Goal: Use online tool/utility: Use online tool/utility

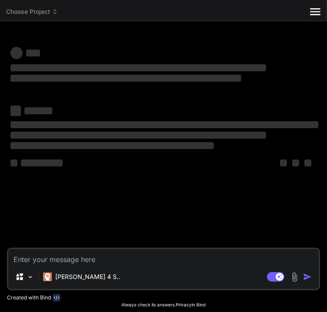
type textarea "x"
click at [151, 119] on div "‌ ‌ ‌ ‌ ‌ ‌ ‌ ‌ ‌ ‌" at bounding box center [163, 140] width 307 height 78
type textarea "x"
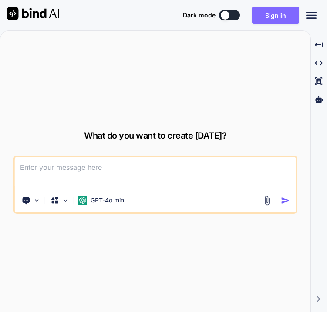
click at [268, 15] on button "Sign in" at bounding box center [275, 15] width 47 height 17
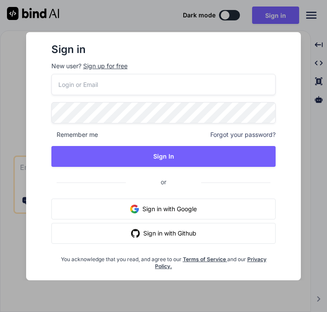
click at [136, 206] on img "button" at bounding box center [134, 209] width 9 height 9
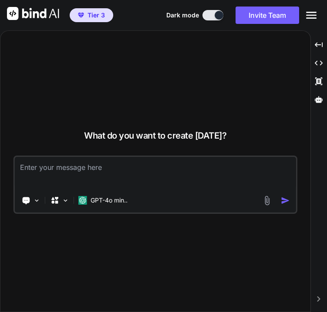
click at [312, 13] on icon "Created with Pixso." at bounding box center [311, 15] width 10 height 10
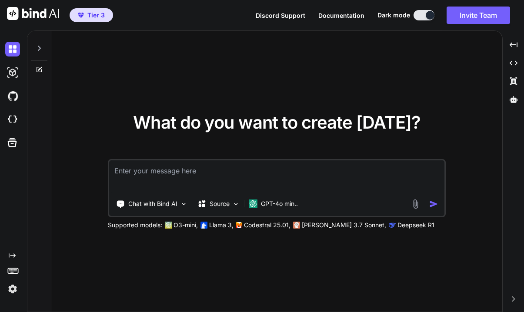
click at [14, 290] on img at bounding box center [12, 289] width 15 height 15
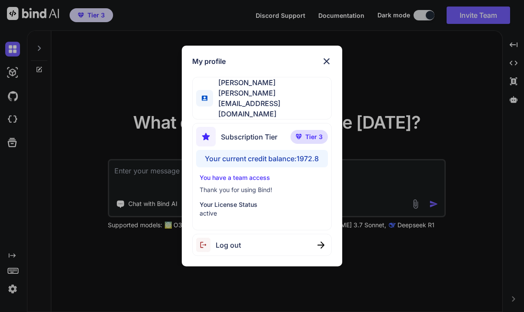
click at [326, 67] on img at bounding box center [326, 61] width 10 height 10
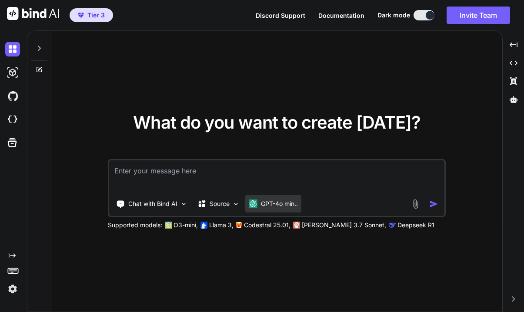
click at [258, 204] on div "GPT-4o min.." at bounding box center [273, 204] width 49 height 9
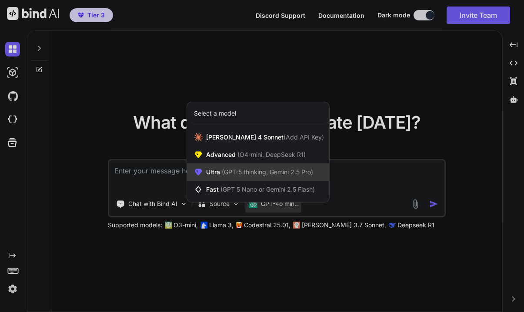
click at [267, 176] on span "(GPT-5 thinking, Gemini 2.5 Pro)" at bounding box center [266, 171] width 93 height 7
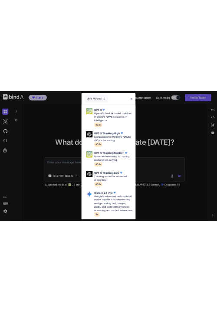
scroll to position [124, 0]
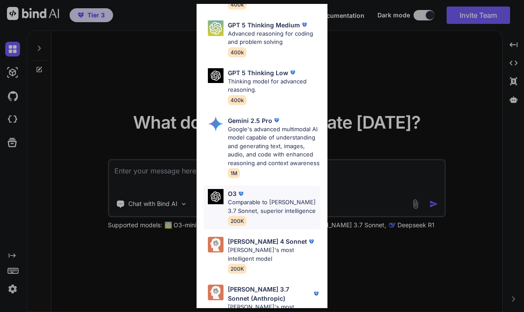
click at [266, 198] on p "Comparable to Claude 3.7 Sonnet, superior intelligence" at bounding box center [274, 206] width 93 height 17
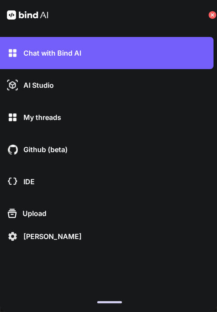
click at [213, 16] on icon at bounding box center [213, 15] width 8 height 8
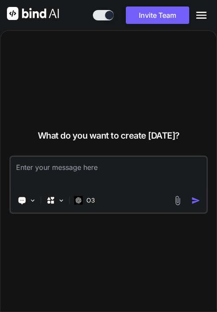
click at [94, 173] on textarea at bounding box center [109, 173] width 196 height 32
click at [80, 169] on textarea at bounding box center [109, 173] width 196 height 32
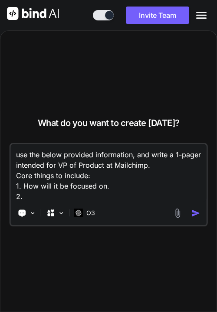
click at [34, 183] on textarea "use the below provided information, and write a 1-pager intended for VP of Prod…" at bounding box center [109, 172] width 196 height 57
click at [26, 198] on textarea "use the below provided information, and write a 1-pager intended for VP of Prod…" at bounding box center [109, 172] width 196 height 57
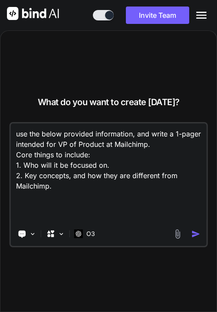
paste textarea "Persona Definition for Marketing Hub. Professional Services businesses It is pu…"
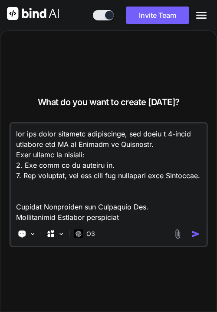
scroll to position [3914, 0]
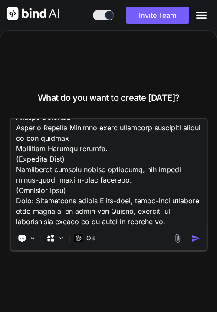
type textarea "use the below provided information, and write a 1-pager intended for VP of Prod…"
click at [197, 237] on img "button" at bounding box center [195, 238] width 9 height 9
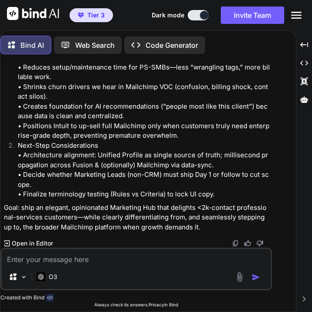
scroll to position [2540, 0]
click at [39, 242] on p "Open in Editor" at bounding box center [32, 243] width 41 height 9
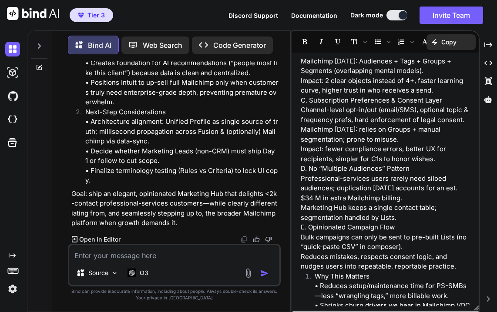
scroll to position [397, 0]
